Goal: Navigation & Orientation: Find specific page/section

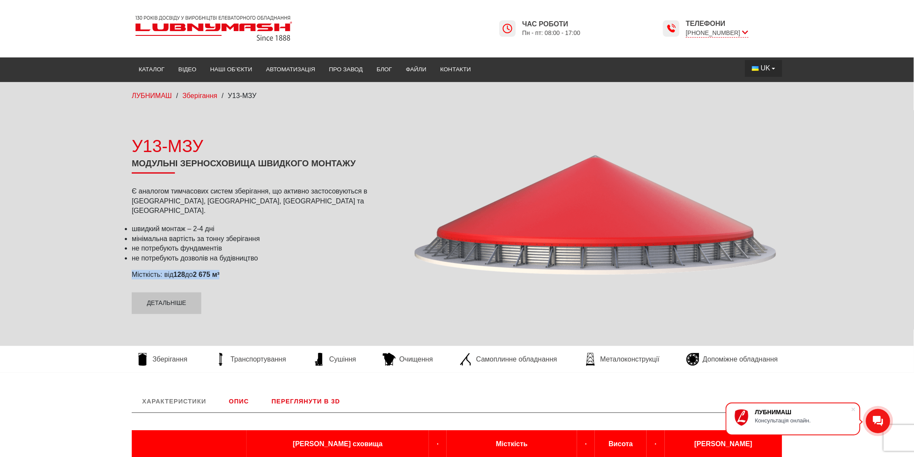
click at [770, 65] on span "UK" at bounding box center [765, 68] width 10 height 10
click at [769, 100] on span "EN" at bounding box center [765, 100] width 10 height 7
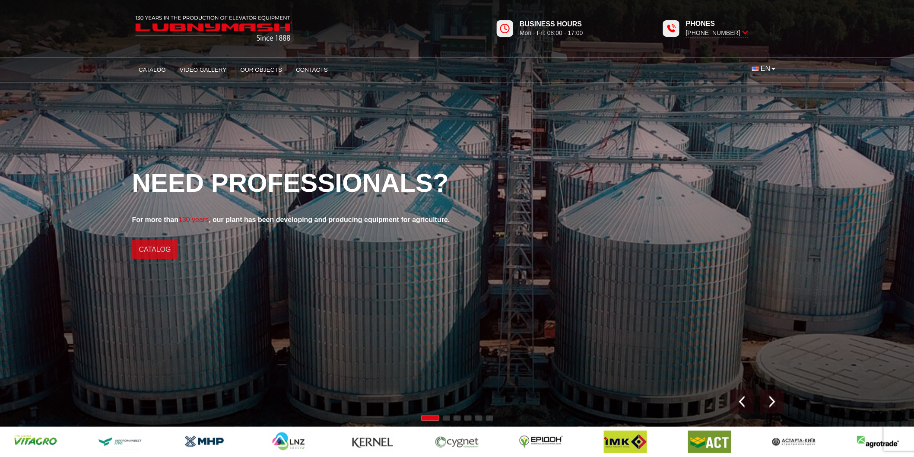
click at [159, 244] on link "Catalog" at bounding box center [155, 249] width 46 height 19
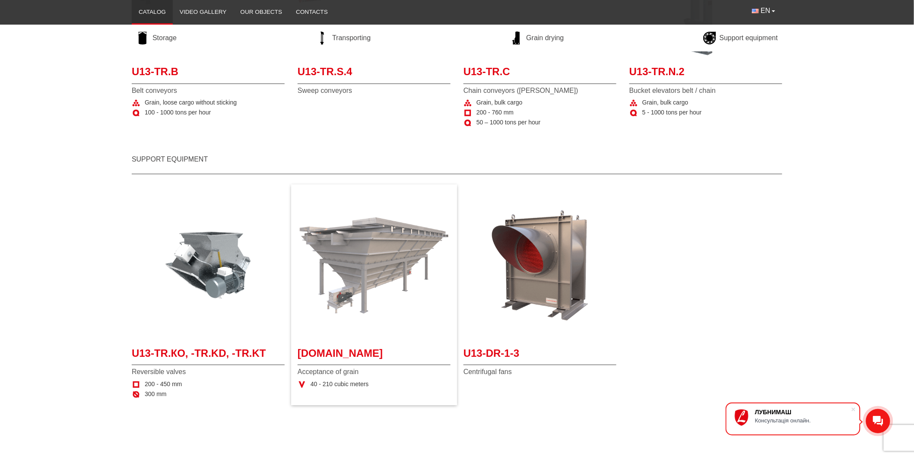
scroll to position [864, 0]
